Goal: Task Accomplishment & Management: Use online tool/utility

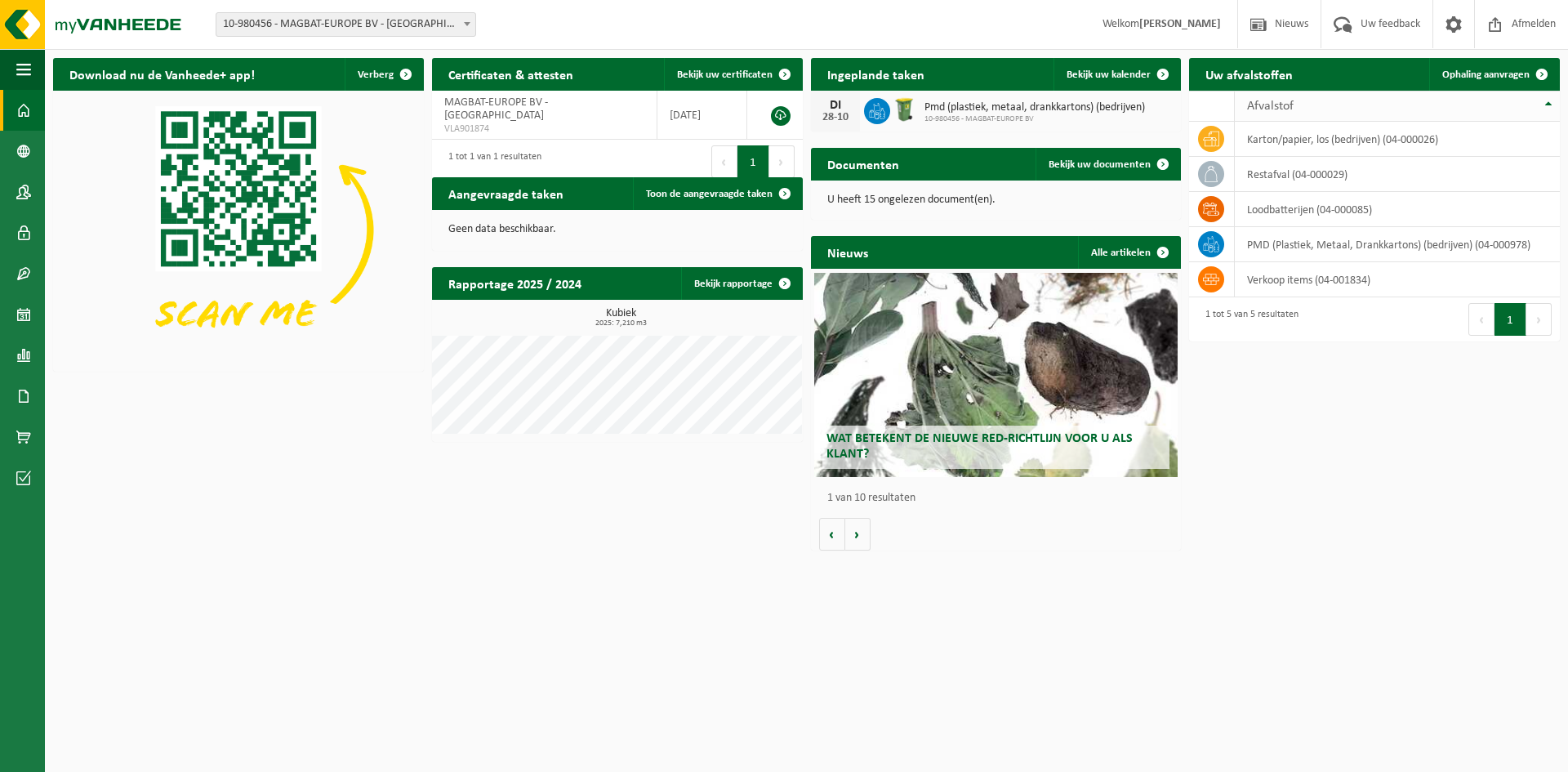
click at [1543, 102] on th "Afvalstof" at bounding box center [1397, 106] width 325 height 31
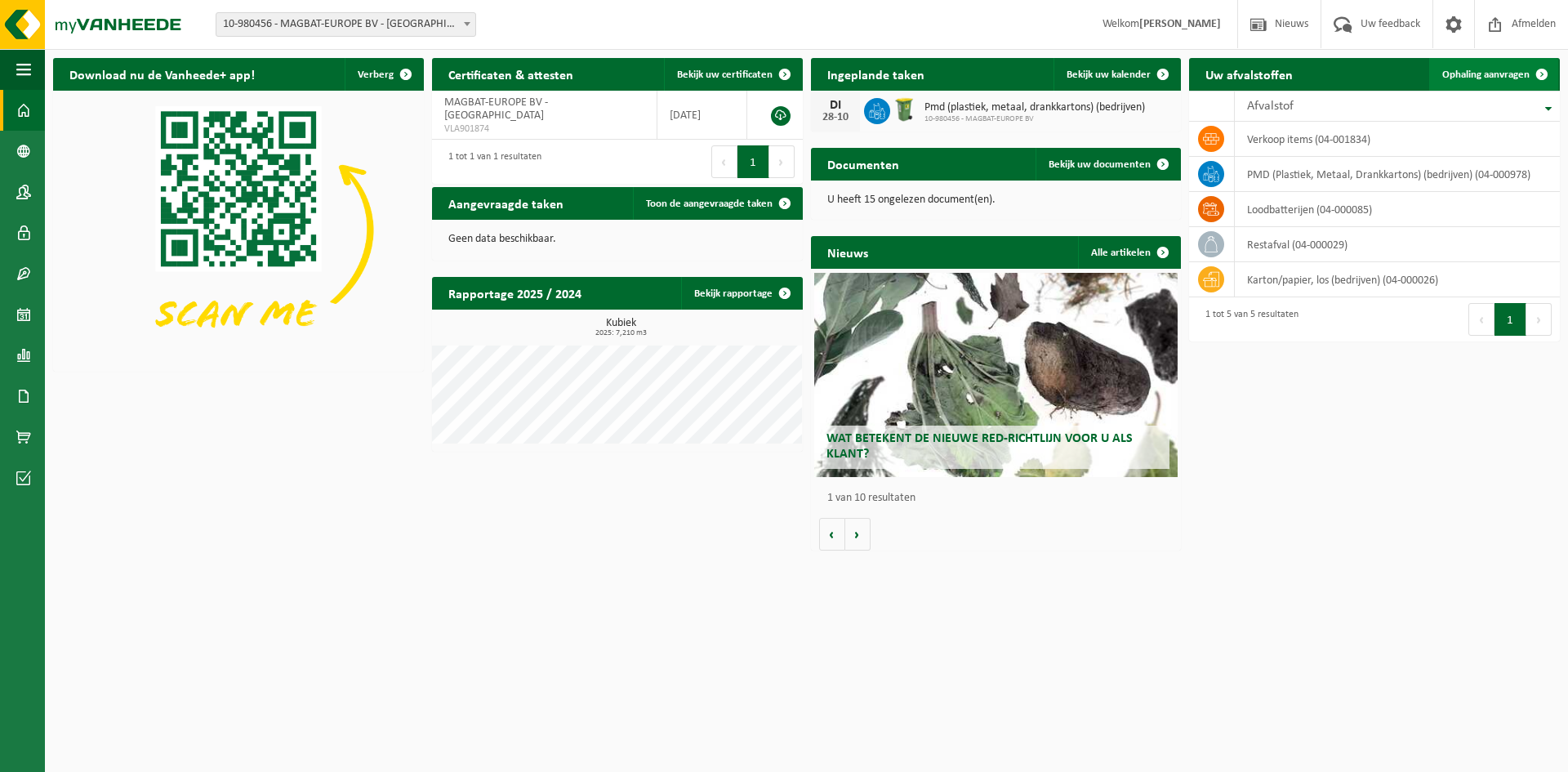
click at [1515, 76] on span "Ophaling aanvragen" at bounding box center [1486, 74] width 87 height 10
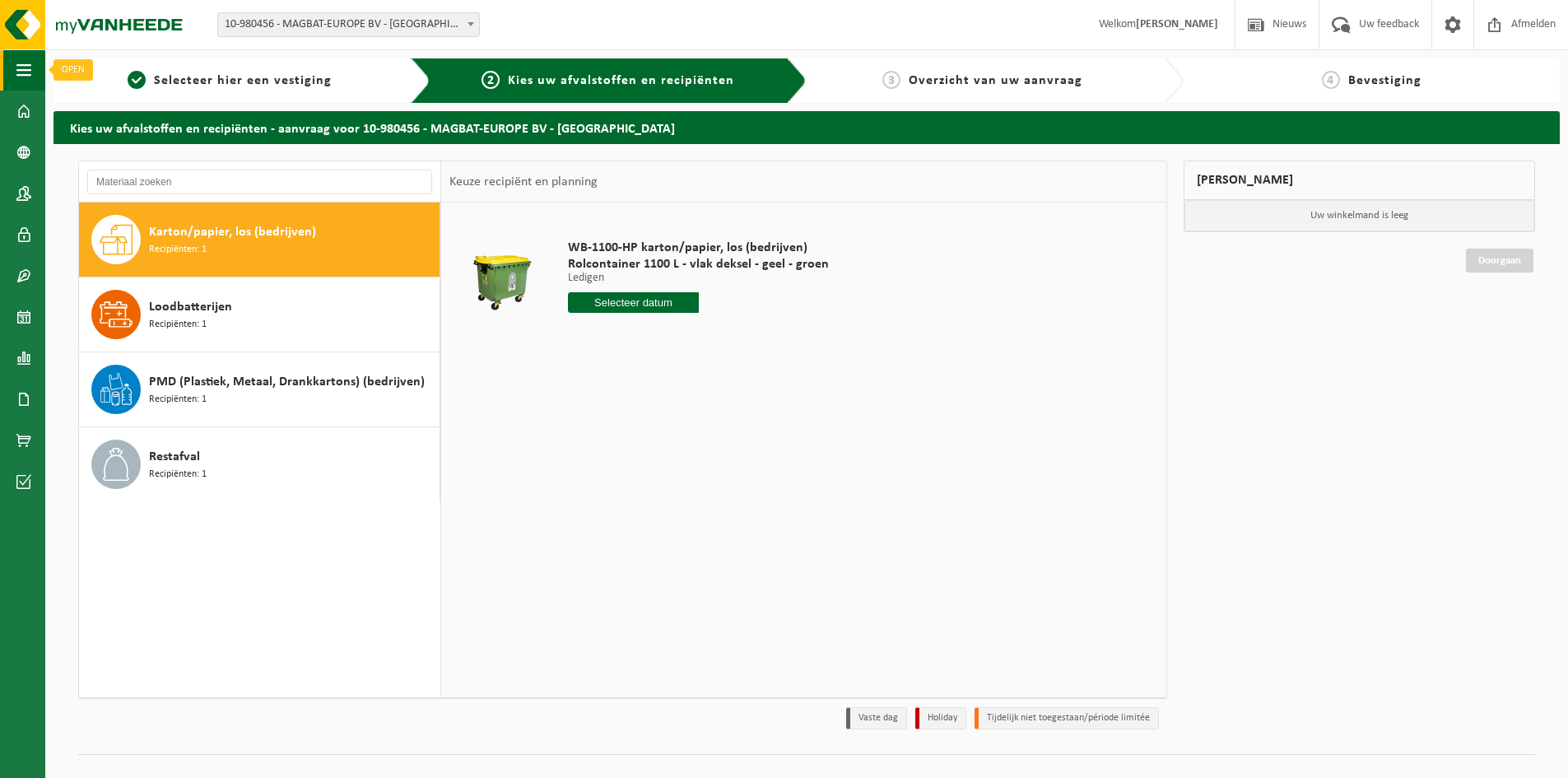
click at [18, 56] on span "button" at bounding box center [23, 70] width 15 height 41
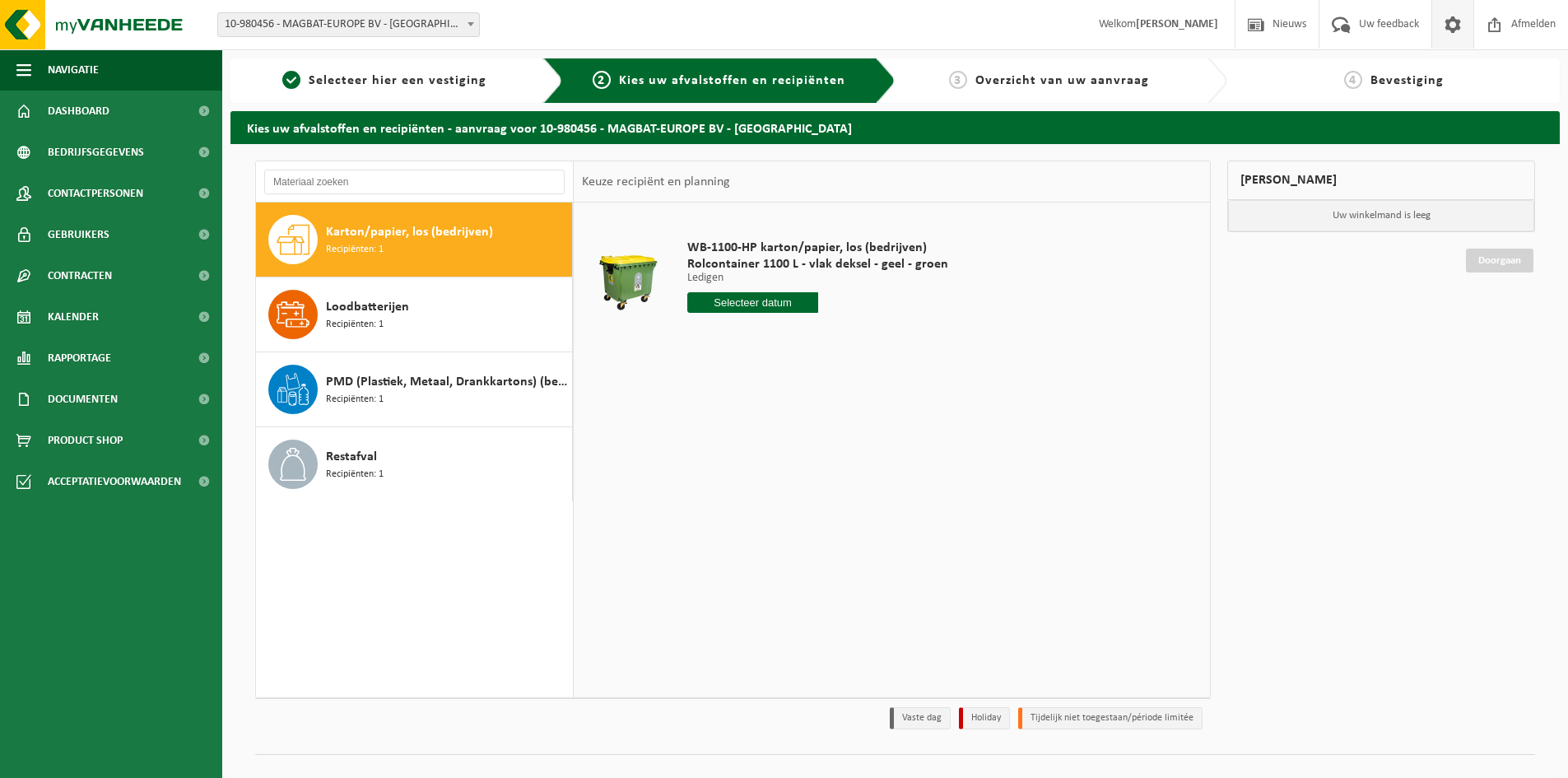
click at [1459, 32] on span at bounding box center [1453, 24] width 25 height 48
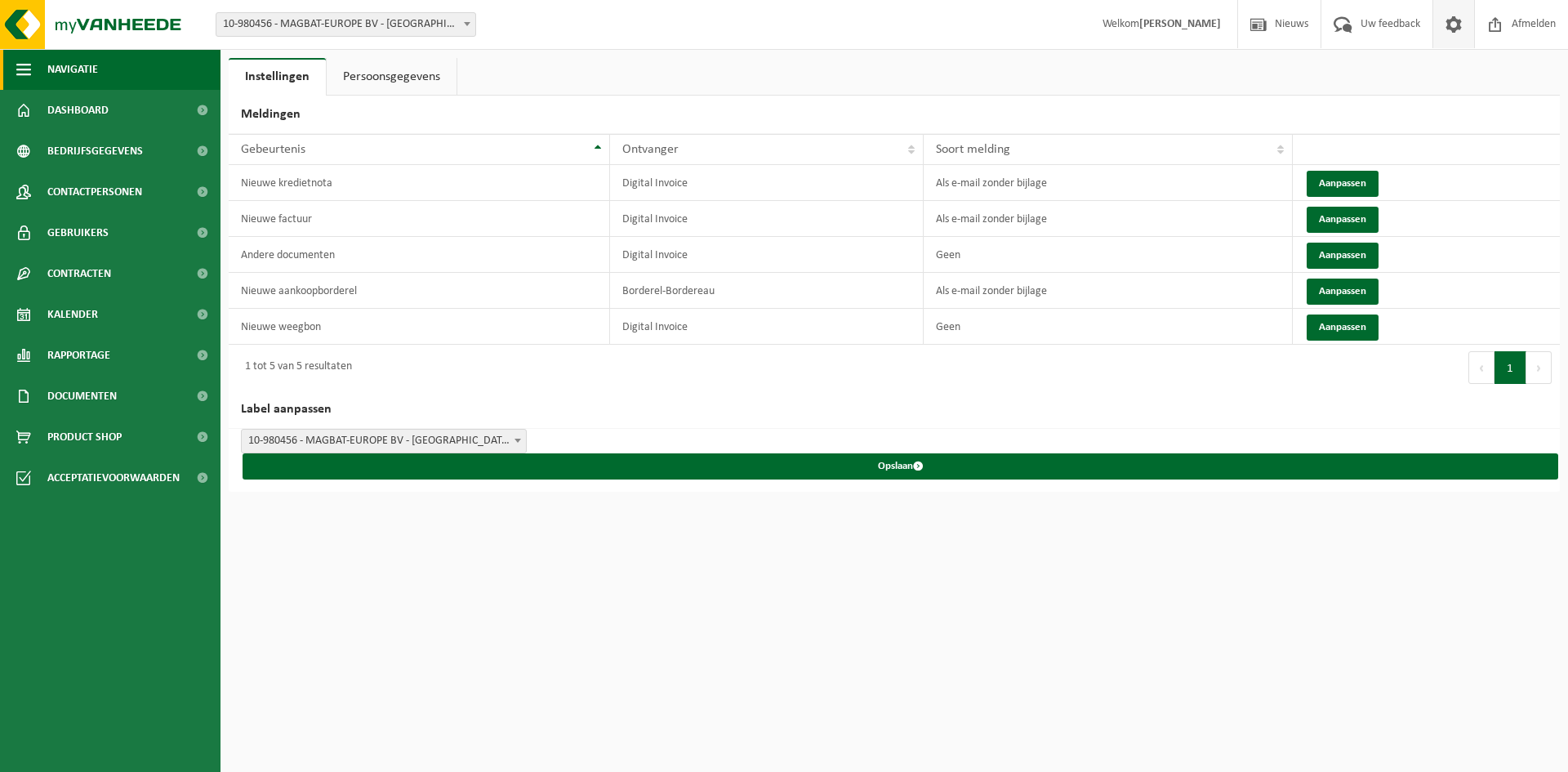
click at [82, 65] on span "Navigatie" at bounding box center [73, 69] width 50 height 41
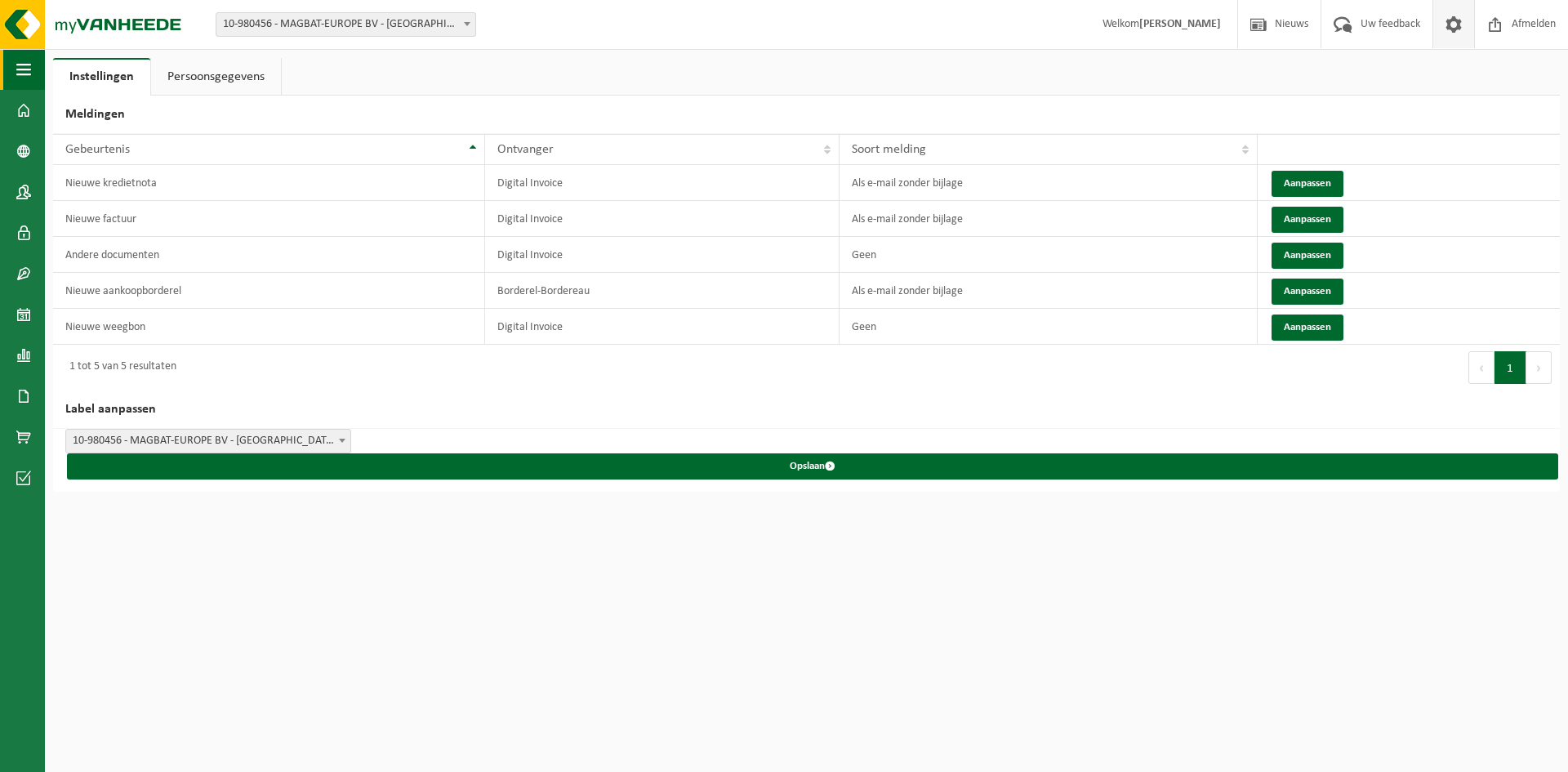
click at [18, 70] on span "button" at bounding box center [23, 69] width 15 height 41
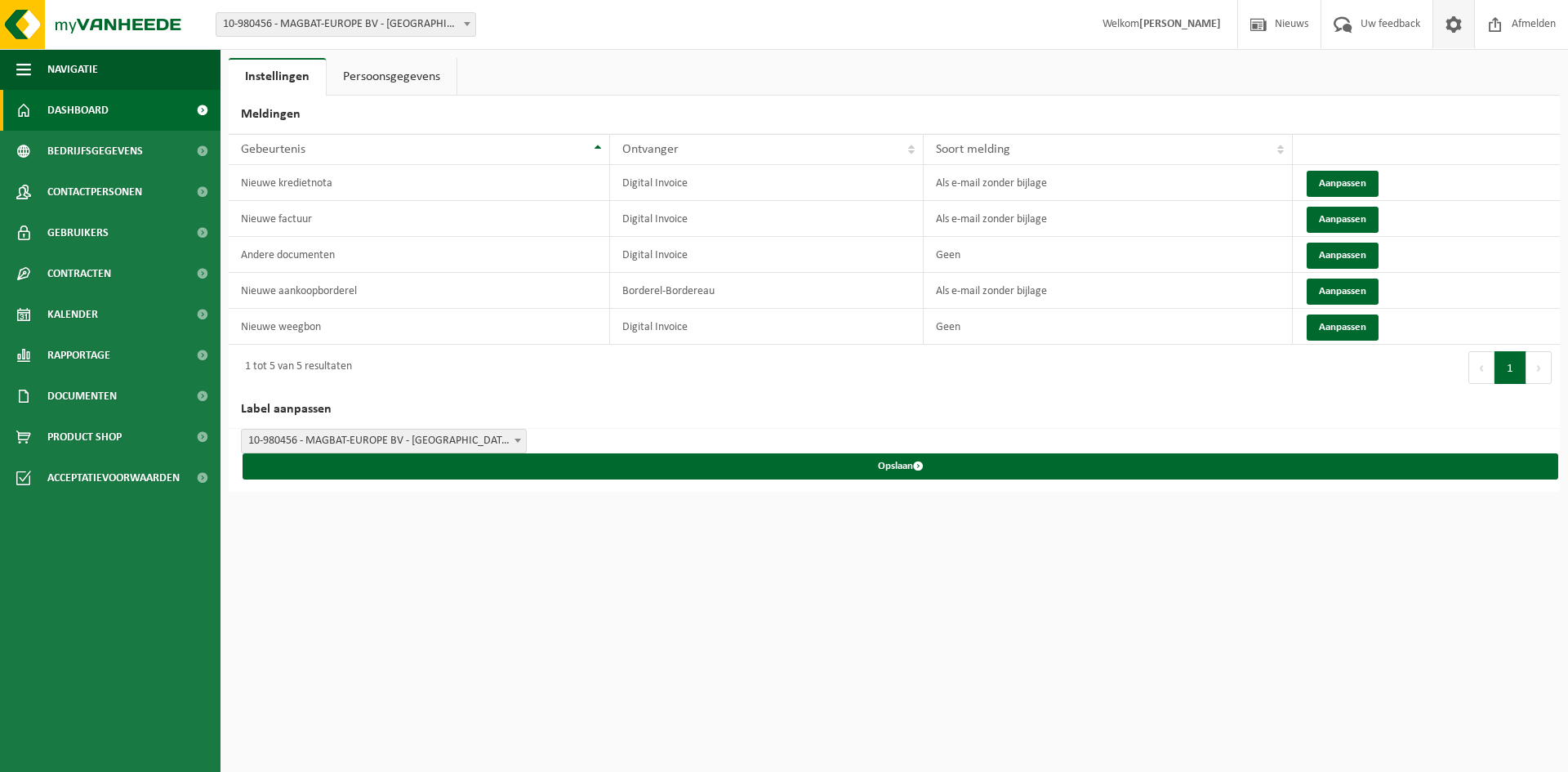
click at [113, 109] on link "Dashboard" at bounding box center [110, 110] width 221 height 41
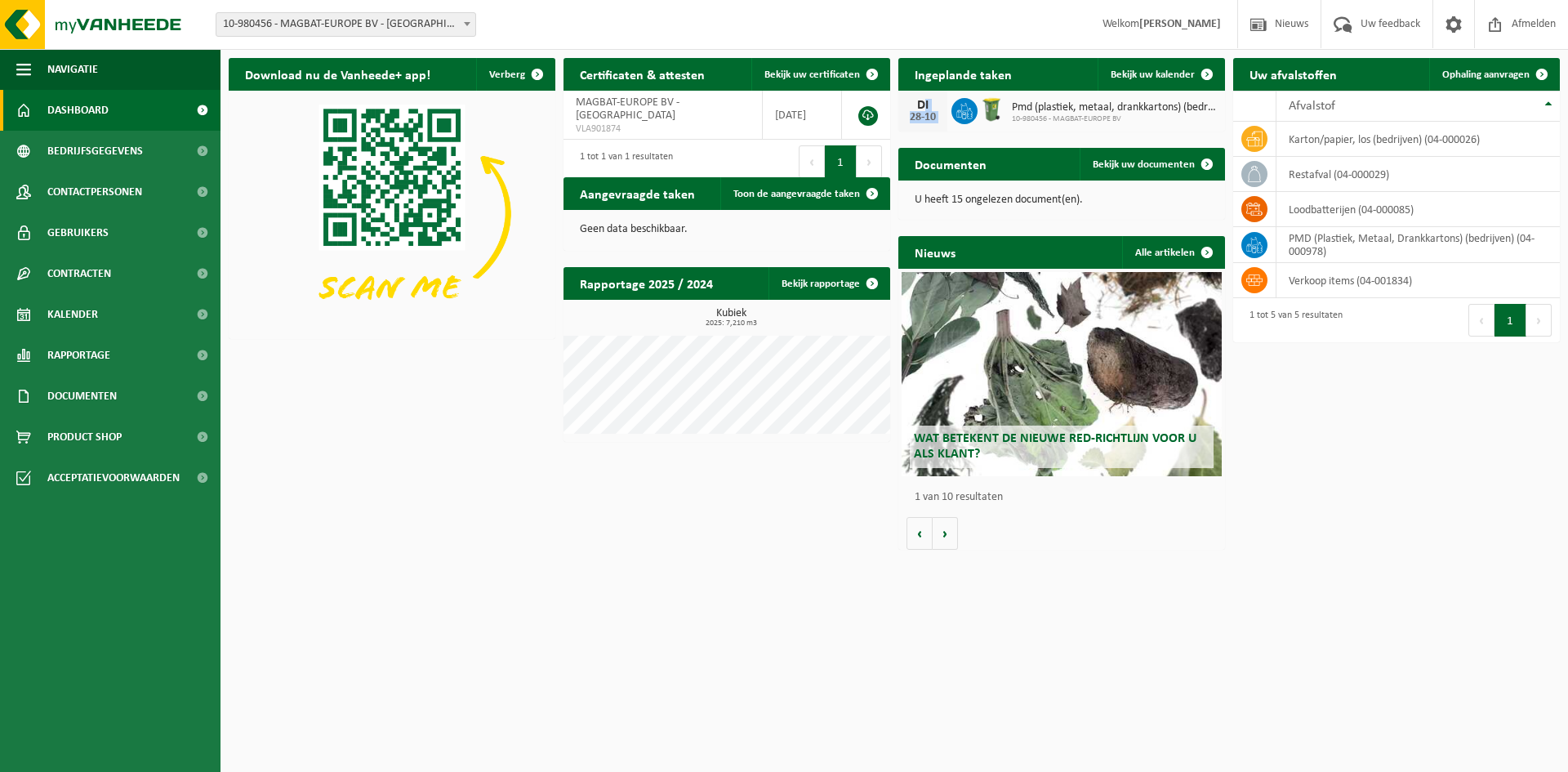
drag, startPoint x: 911, startPoint y: 102, endPoint x: 950, endPoint y: 118, distance: 42.2
click at [950, 118] on div "DI 28-10 Pmd (plastiek, metaal, drankkartons) (bedrijven) 10-980456 - MAGBAT-EU…" at bounding box center [1061, 111] width 327 height 41
click at [1112, 114] on span "10-980456 - MAGBAT-EUROPE BV" at bounding box center [1114, 119] width 205 height 9
drag, startPoint x: 915, startPoint y: 119, endPoint x: 927, endPoint y: 119, distance: 12.0
click at [927, 119] on div "28-10" at bounding box center [923, 117] width 32 height 11
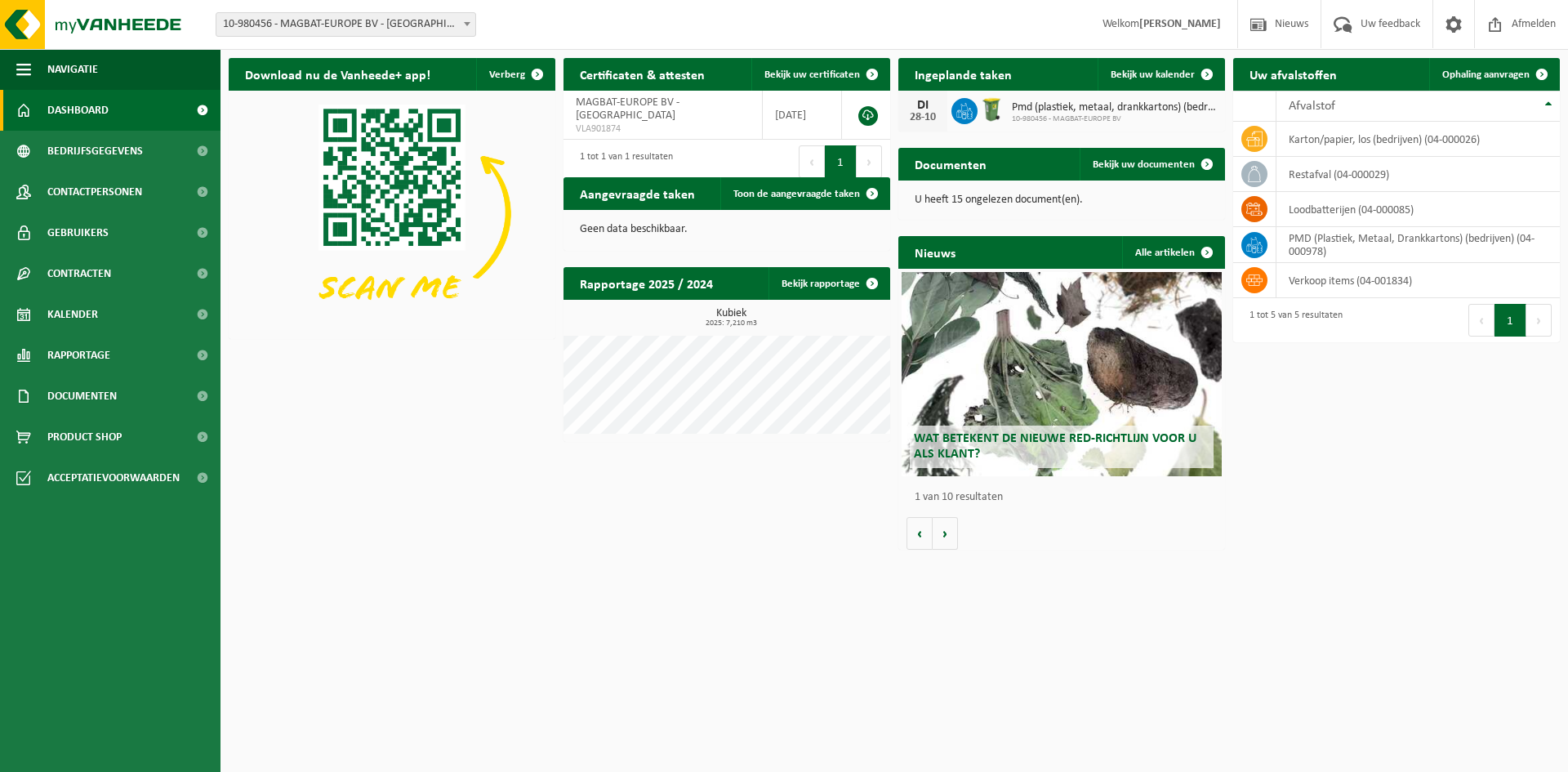
click at [930, 120] on div "28-10" at bounding box center [923, 117] width 32 height 11
click at [950, 538] on button "Volgende" at bounding box center [945, 533] width 26 height 32
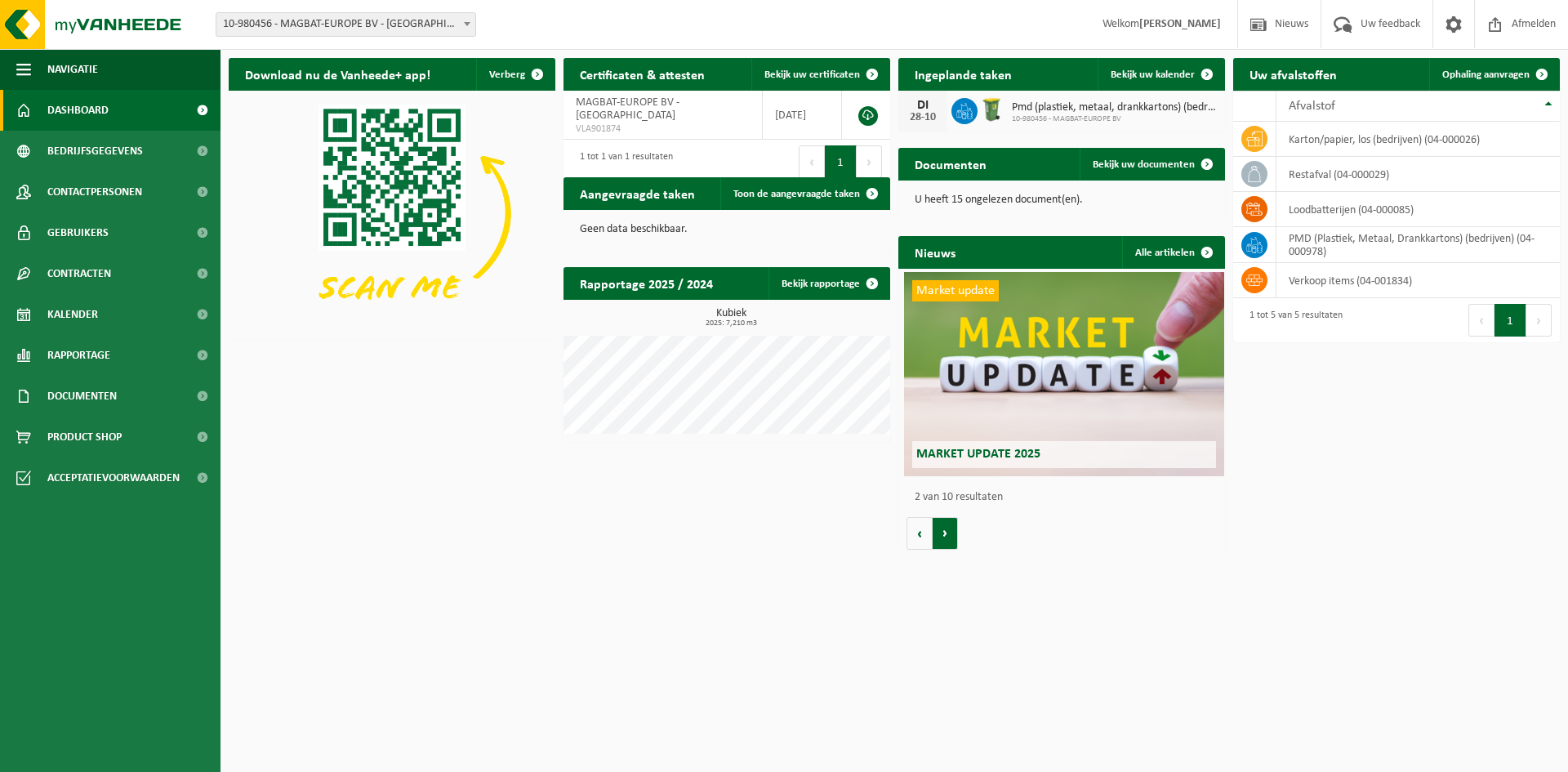
scroll to position [0, 327]
click at [950, 538] on button "Volgende" at bounding box center [945, 533] width 26 height 32
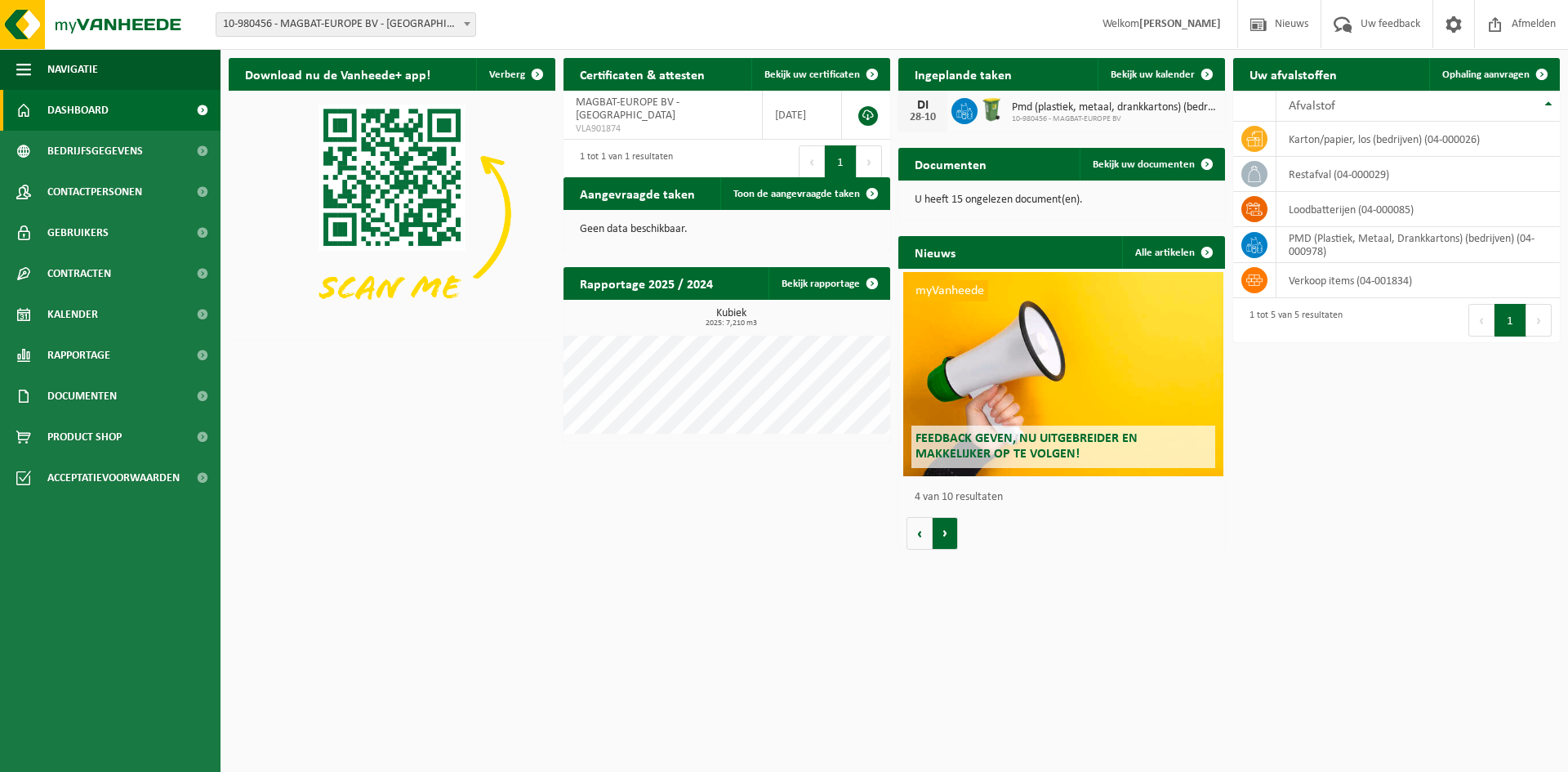
scroll to position [0, 980]
click at [950, 538] on button "Volgende" at bounding box center [945, 533] width 26 height 32
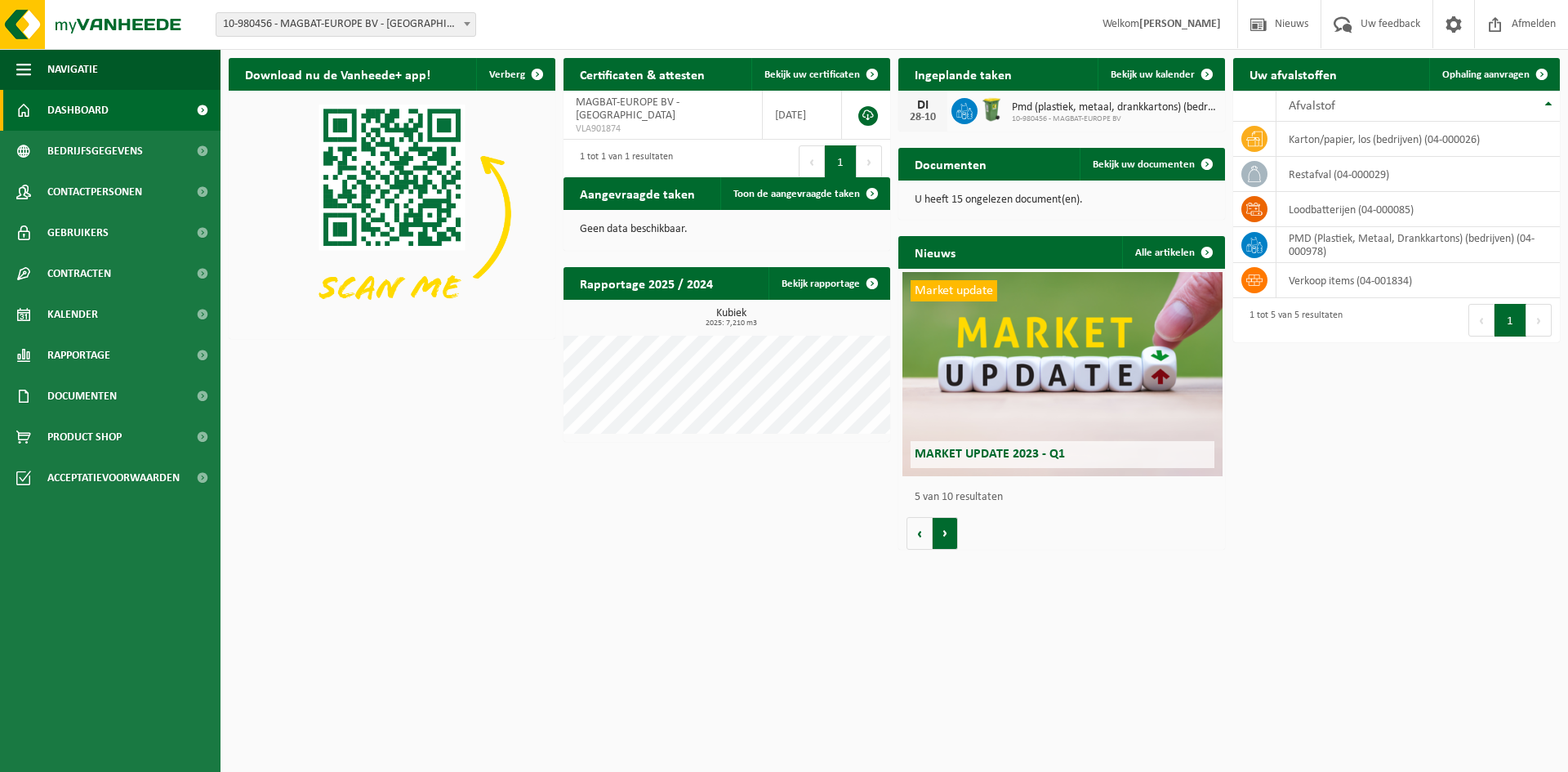
scroll to position [0, 1307]
click at [950, 538] on button "Volgende" at bounding box center [945, 533] width 26 height 32
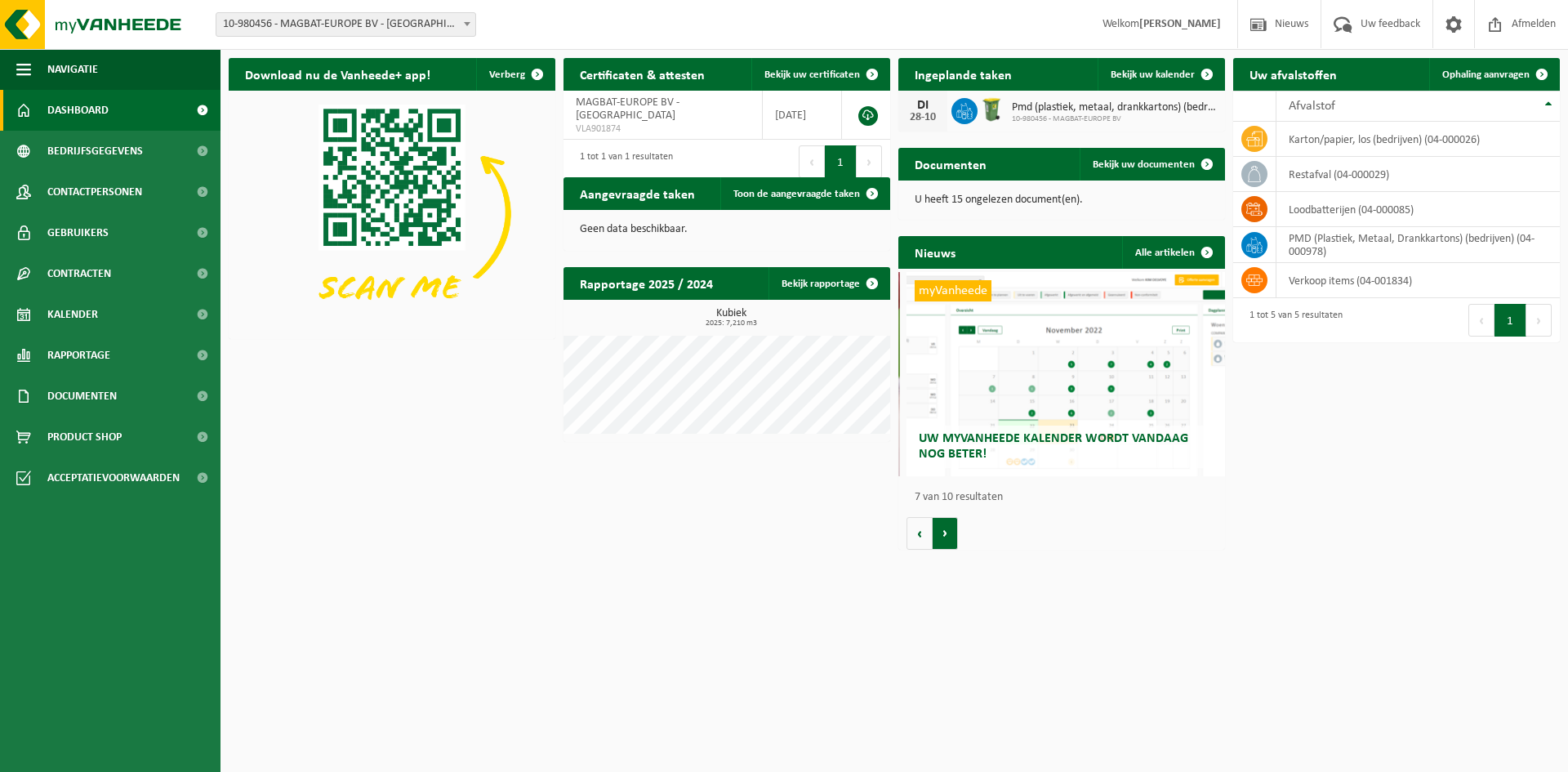
scroll to position [0, 1960]
click at [950, 538] on button "Volgende" at bounding box center [945, 533] width 26 height 32
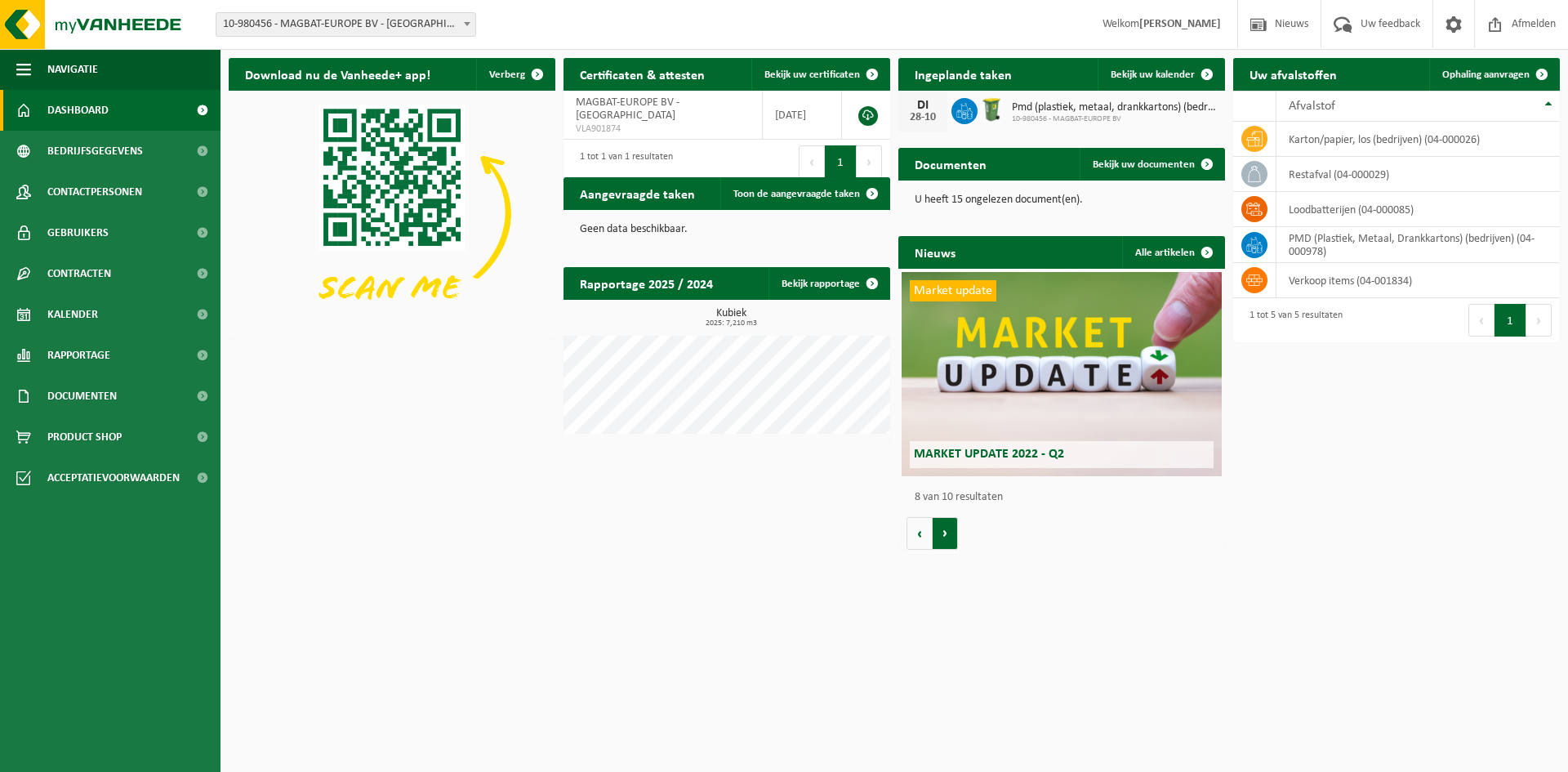
click at [950, 538] on button "Volgende" at bounding box center [945, 533] width 26 height 32
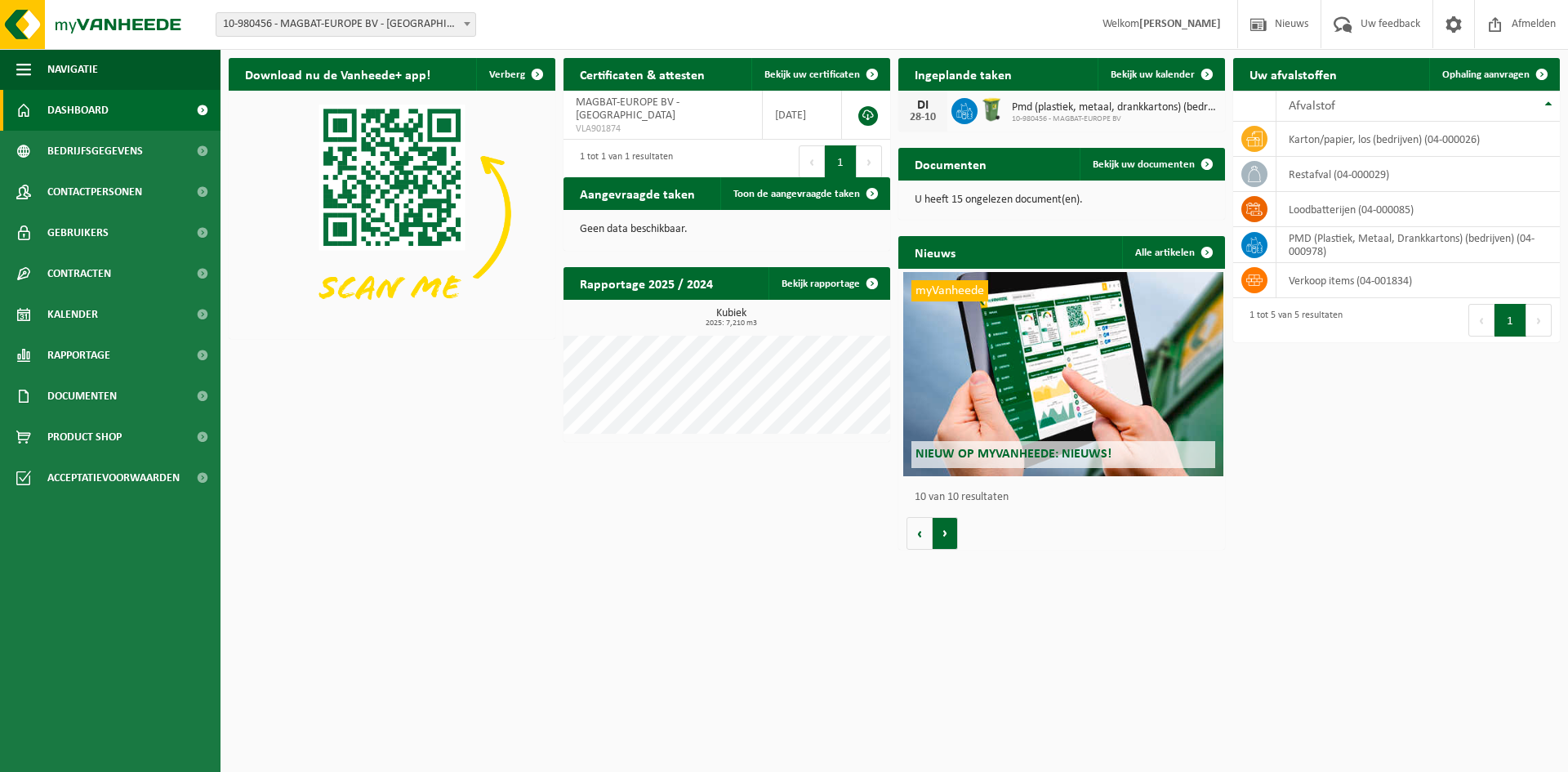
scroll to position [0, 2941]
